Goal: Task Accomplishment & Management: Manage account settings

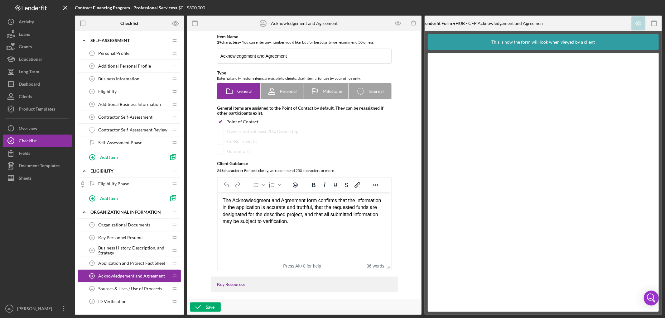
scroll to position [69, 0]
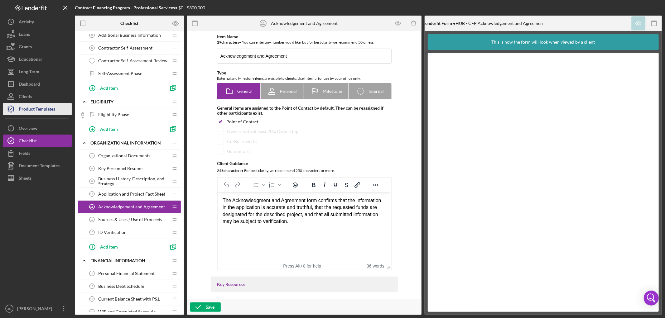
click at [51, 110] on div "Product Templates" at bounding box center [37, 110] width 36 height 14
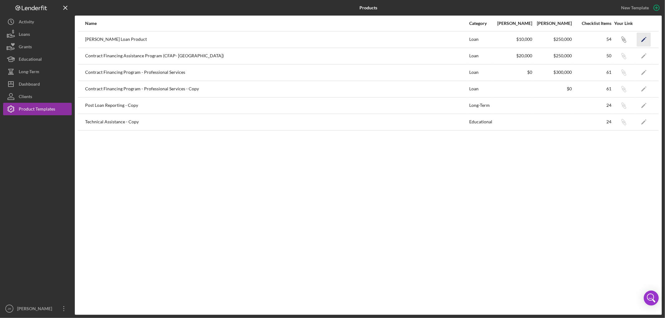
click at [642, 41] on polygon "button" at bounding box center [644, 40] width 4 height 4
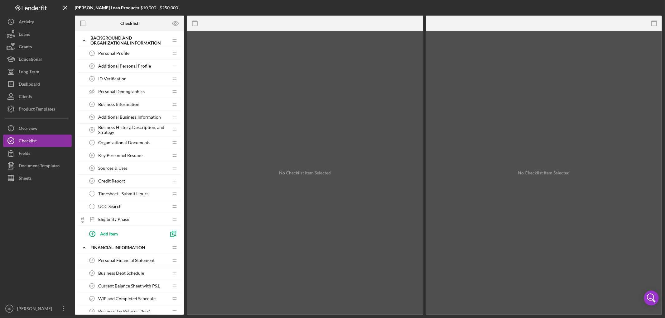
click at [111, 53] on span "Personal Profile" at bounding box center [113, 53] width 31 height 5
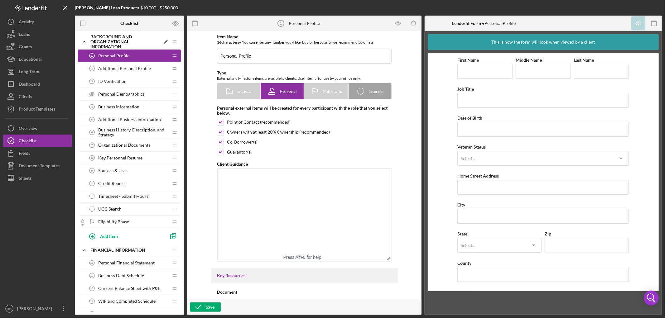
click at [110, 39] on div "Background and Organizational Information" at bounding box center [125, 41] width 70 height 15
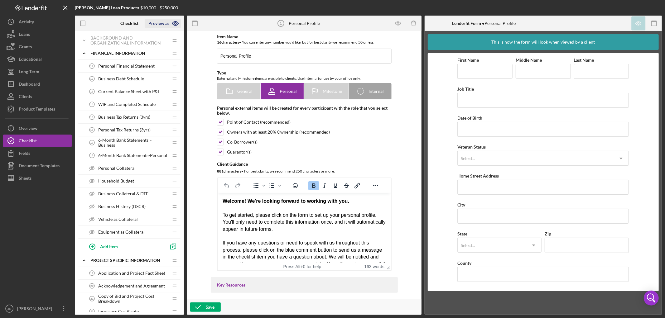
click at [177, 22] on icon "button" at bounding box center [175, 24] width 6 height 4
click at [173, 39] on link "Point of Contact" at bounding box center [165, 38] width 38 height 13
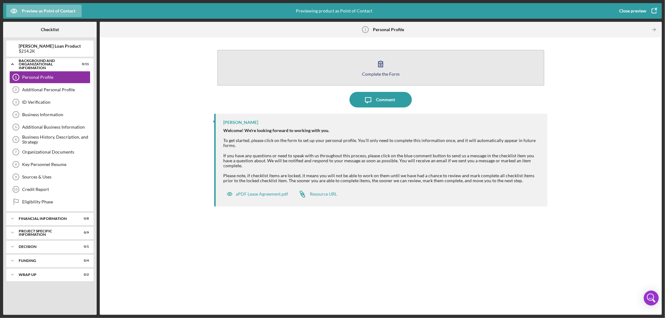
click at [380, 67] on icon "button" at bounding box center [381, 64] width 16 height 16
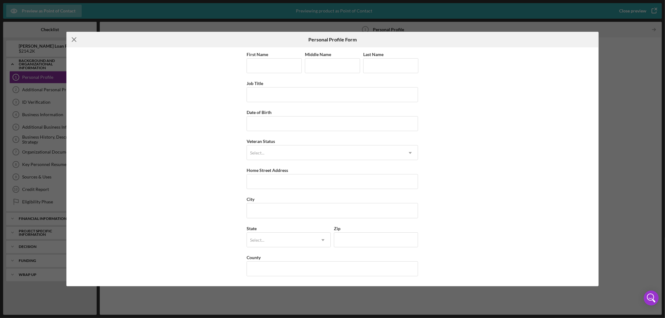
click at [74, 40] on line at bounding box center [74, 40] width 4 height 4
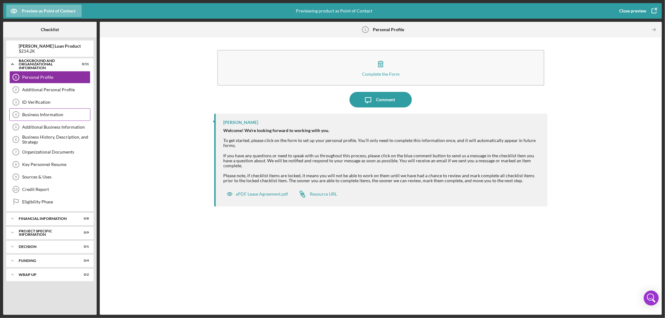
click at [44, 115] on div "Business Information" at bounding box center [56, 114] width 68 height 5
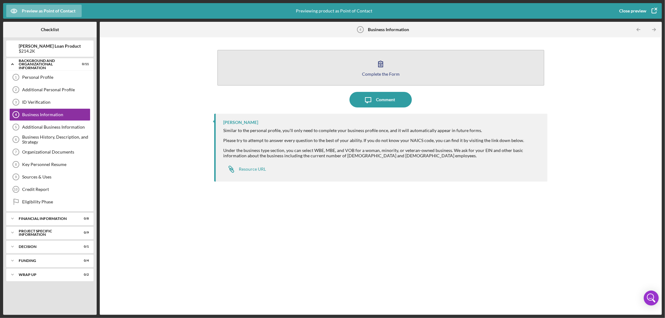
click at [421, 66] on button "Complete the Form Form" at bounding box center [380, 68] width 327 height 36
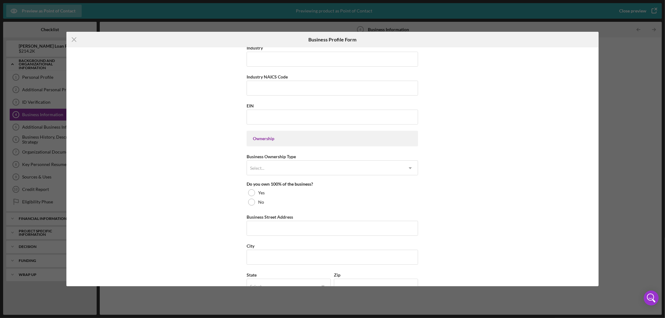
scroll to position [208, 0]
click at [75, 41] on icon "Icon/Menu Close" at bounding box center [74, 40] width 16 height 16
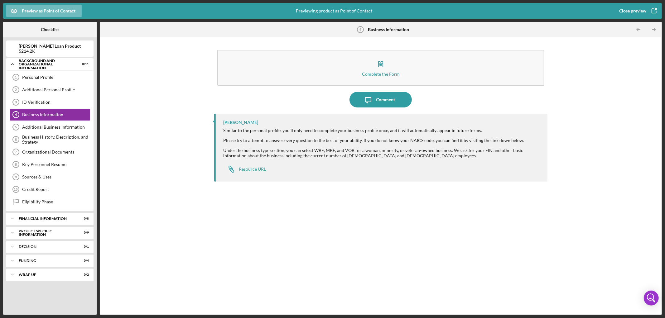
click at [649, 12] on icon "button" at bounding box center [655, 11] width 16 height 16
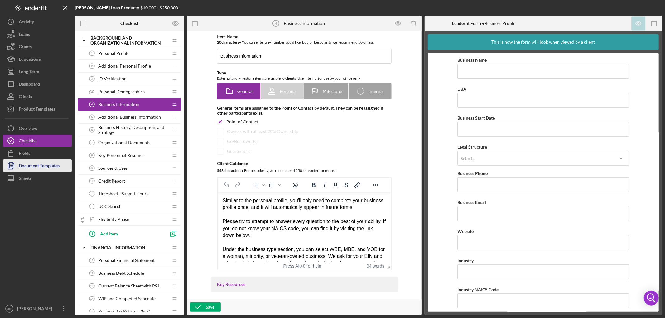
click at [34, 167] on div "Document Templates" at bounding box center [39, 167] width 41 height 14
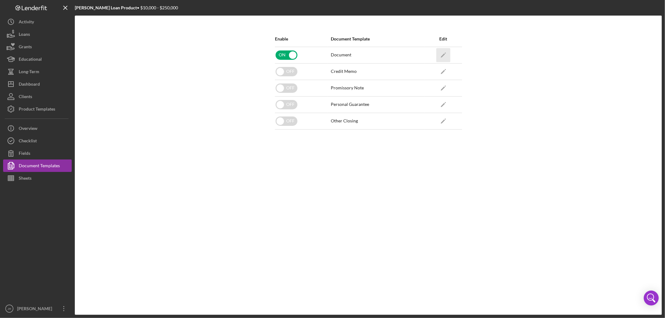
click at [445, 55] on icon "Icon/Edit" at bounding box center [444, 55] width 14 height 14
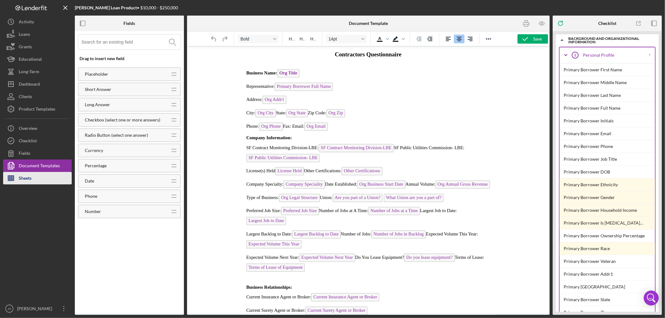
click at [44, 176] on button "Sheets" at bounding box center [37, 178] width 69 height 12
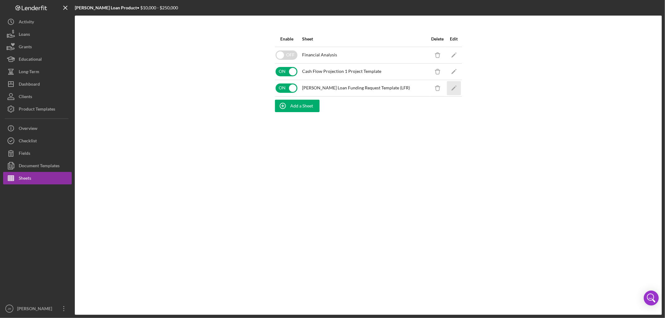
click at [455, 89] on icon "Icon/Edit" at bounding box center [454, 88] width 14 height 14
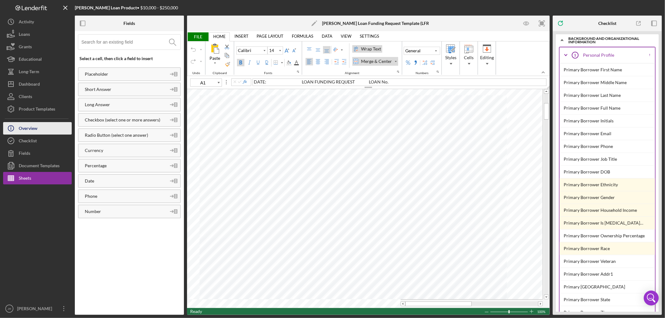
click at [23, 132] on div "Overview" at bounding box center [28, 129] width 19 height 14
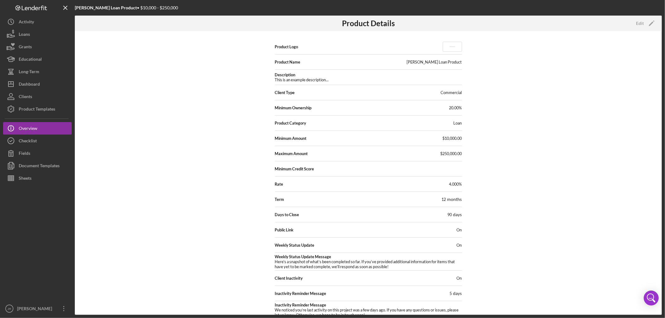
scroll to position [12, 0]
